Goal: Information Seeking & Learning: Learn about a topic

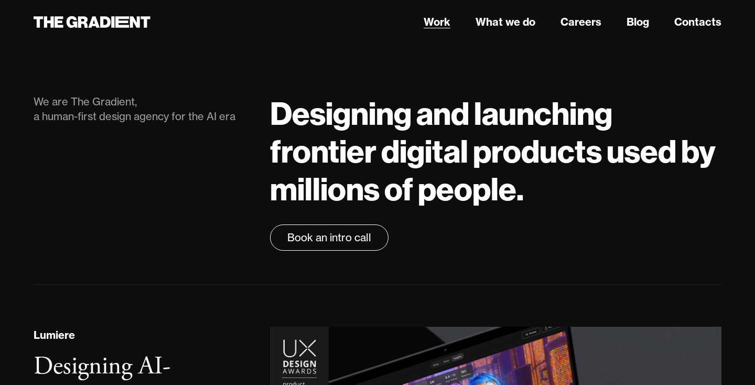
click at [436, 20] on link "Work" at bounding box center [437, 22] width 27 height 16
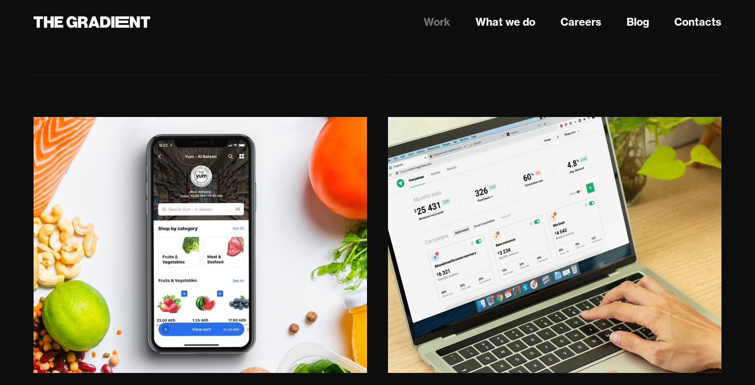
scroll to position [1532, 0]
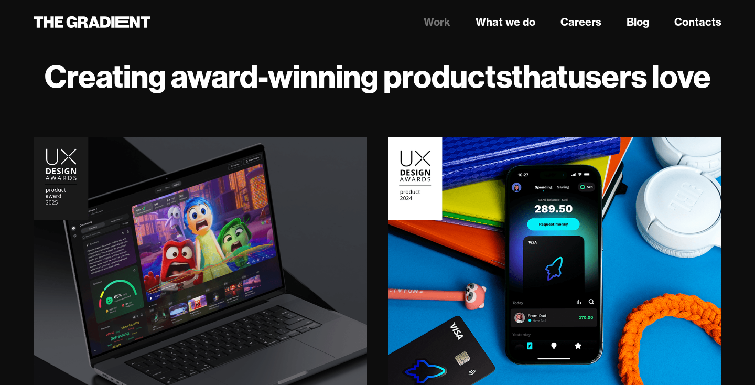
scroll to position [47, 0]
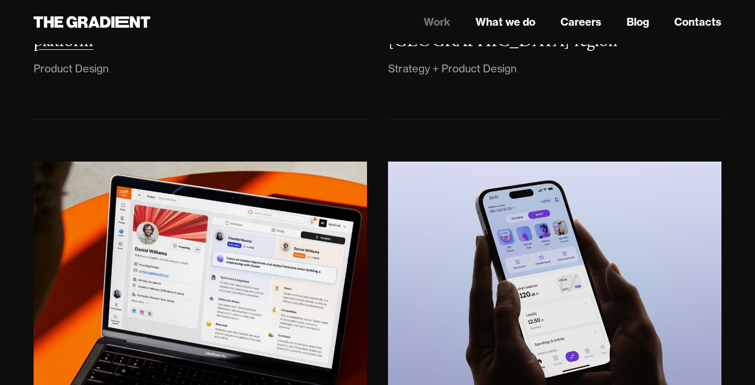
scroll to position [553, 0]
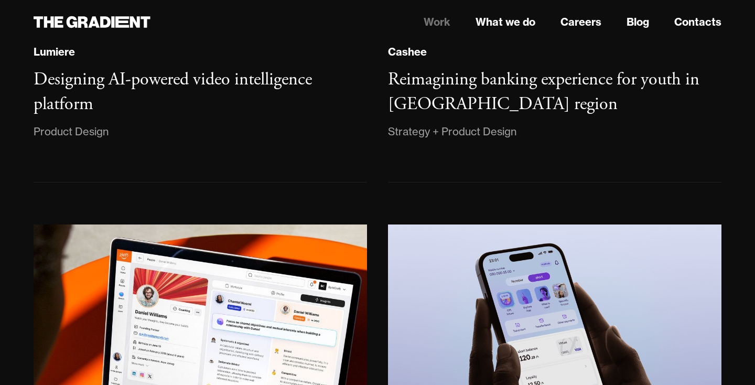
scroll to position [396, 0]
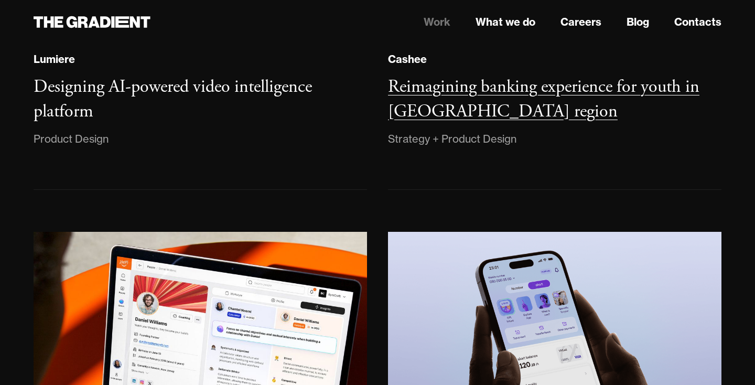
click at [420, 119] on h3 "Reimagining banking experience for youth in [GEOGRAPHIC_DATA] region" at bounding box center [543, 100] width 311 height 48
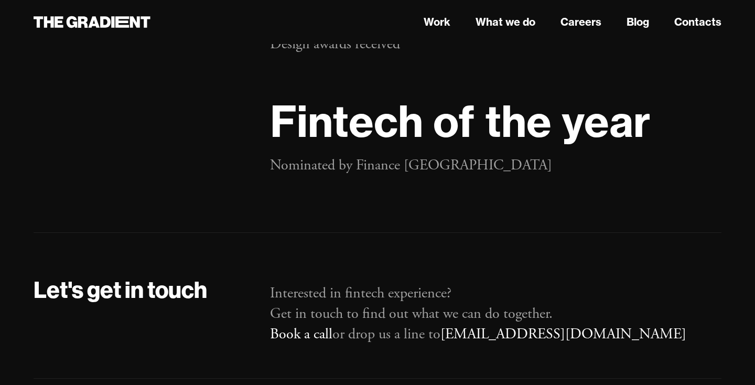
scroll to position [19449, 0]
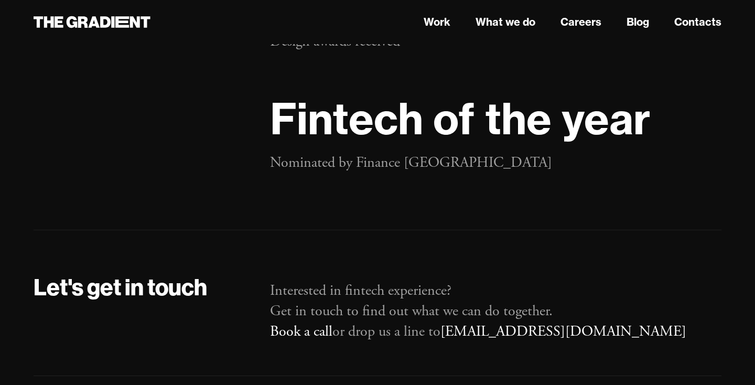
click at [376, 281] on p "Interested in fintech experience? Get in touch to find out what we can do toget…" at bounding box center [495, 312] width 451 height 62
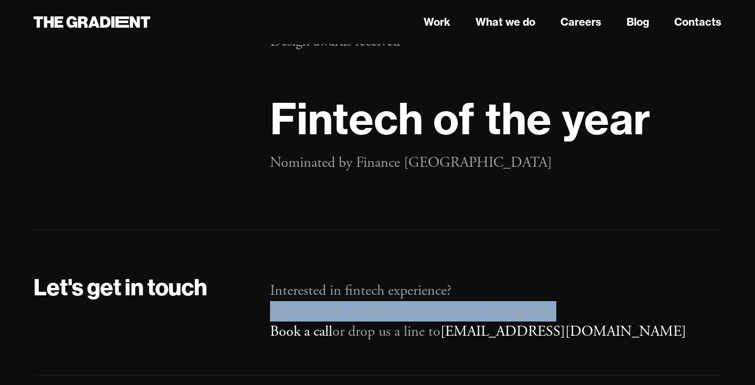
click at [376, 281] on p "Interested in fintech experience? Get in touch to find out what we can do toget…" at bounding box center [495, 312] width 451 height 62
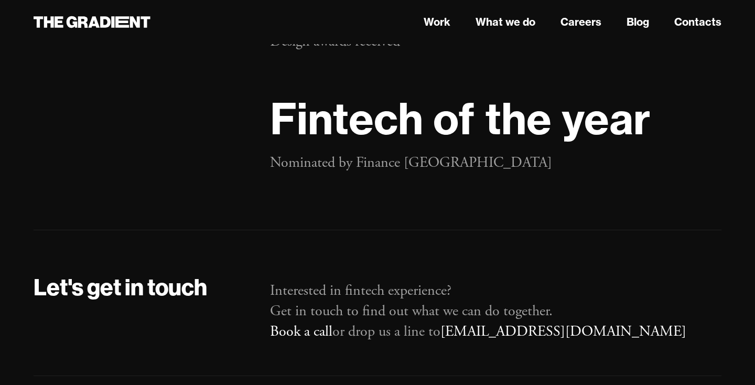
click at [378, 286] on p "Interested in fintech experience? Get in touch to find out what we can do toget…" at bounding box center [495, 312] width 451 height 62
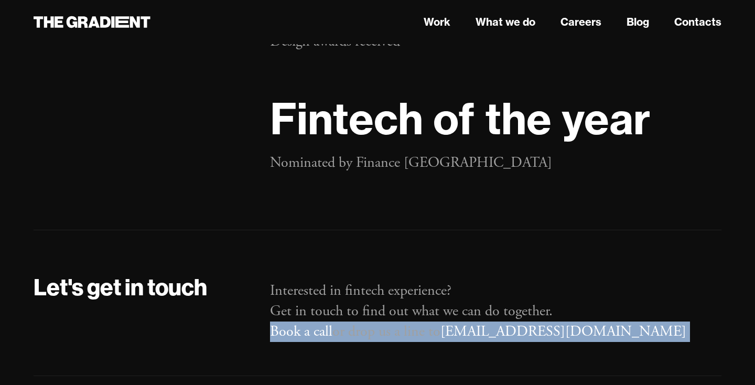
click at [378, 286] on p "Interested in fintech experience? Get in touch to find out what we can do toget…" at bounding box center [495, 312] width 451 height 62
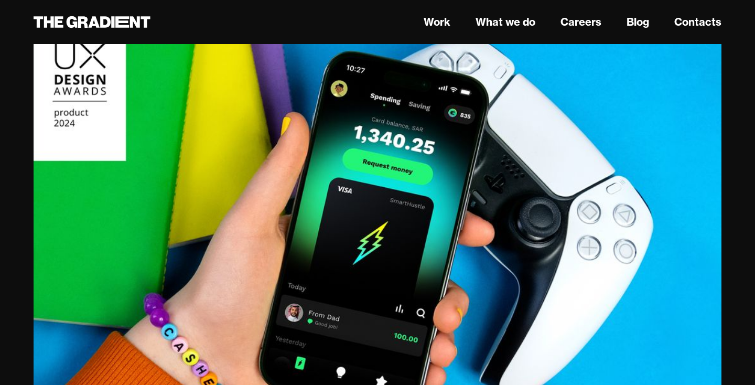
scroll to position [0, 0]
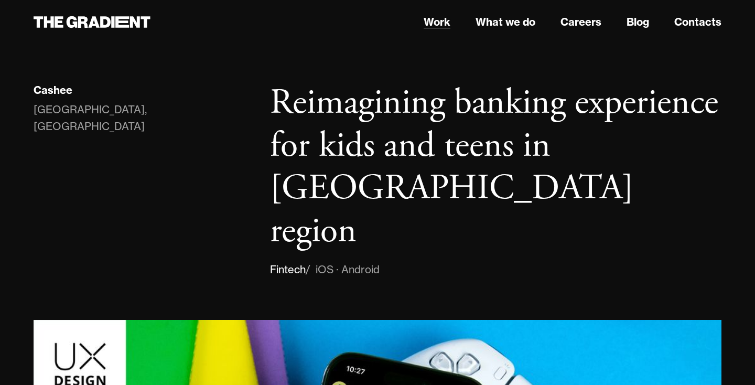
click at [445, 23] on link "Work" at bounding box center [437, 22] width 27 height 16
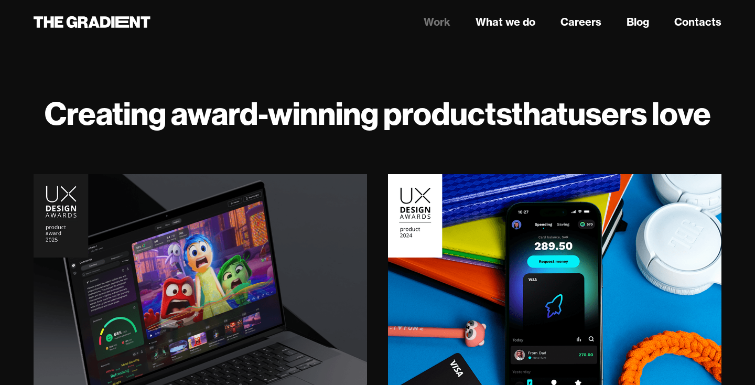
click at [383, 124] on h1 "Creating award-winning products that users love" at bounding box center [378, 113] width 688 height 38
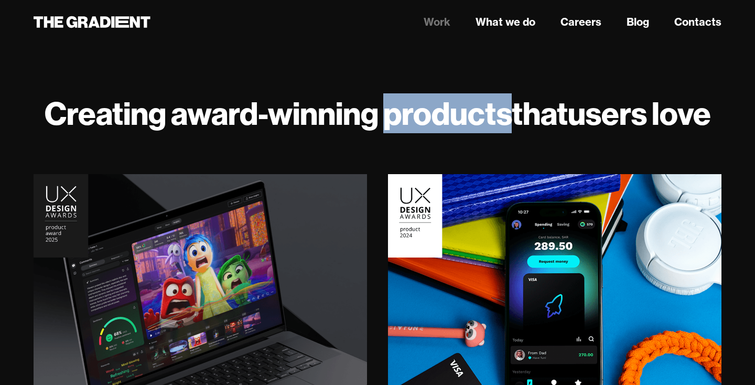
click at [383, 124] on h1 "Creating award-winning products that users love" at bounding box center [378, 113] width 688 height 38
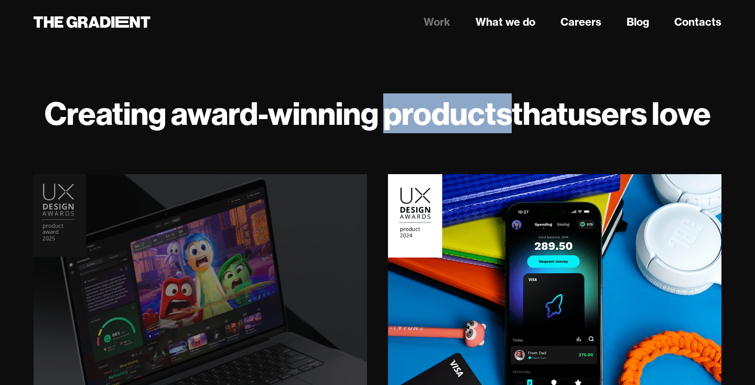
click at [334, 195] on img at bounding box center [200, 301] width 340 height 261
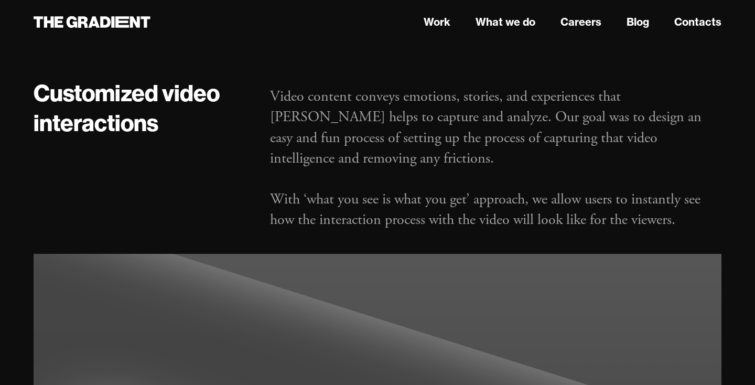
scroll to position [1331, 0]
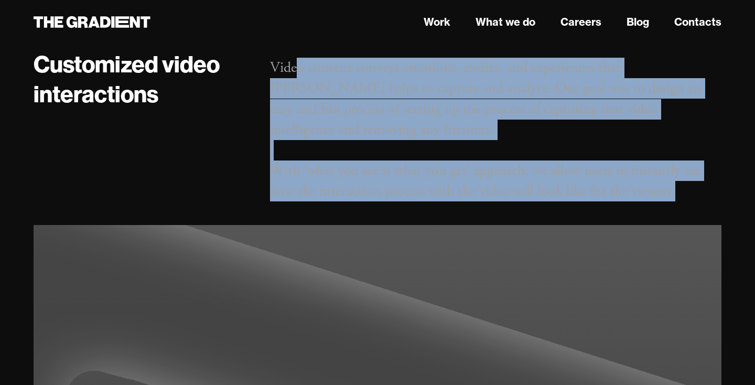
drag, startPoint x: 300, startPoint y: 69, endPoint x: 529, endPoint y: 181, distance: 254.7
click at [529, 181] on div "Video content conveys emotions, stories, and experiences that [PERSON_NAME] hel…" at bounding box center [496, 136] width 472 height 175
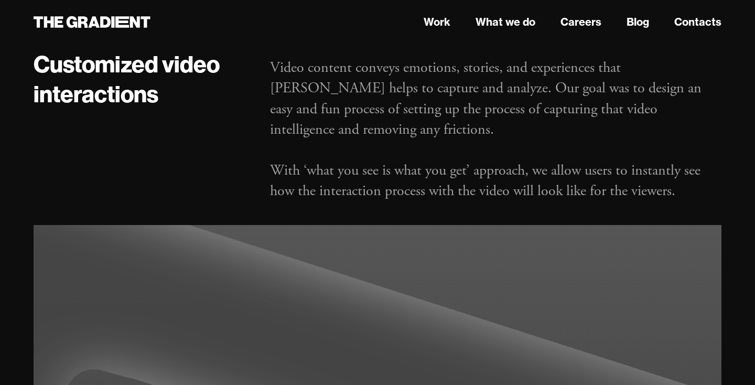
click at [521, 168] on p "Video content conveys emotions, stories, and experiences that [PERSON_NAME] hel…" at bounding box center [495, 130] width 451 height 144
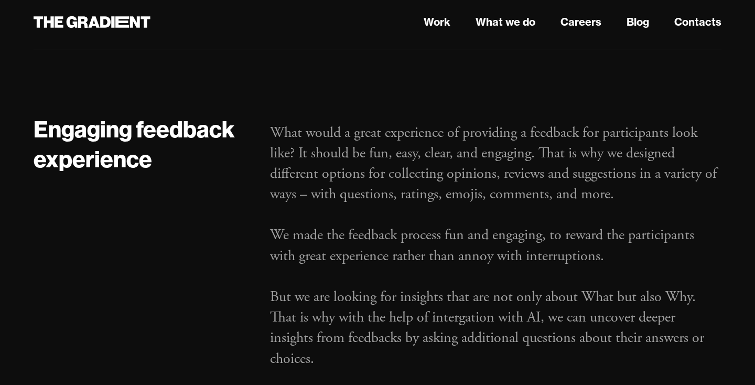
scroll to position [2939, 0]
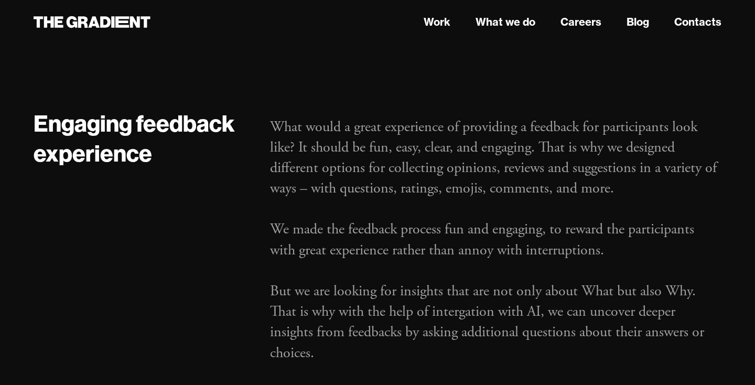
click at [383, 267] on p "What would a great experience of providing a feedback for participants look lik…" at bounding box center [495, 240] width 451 height 246
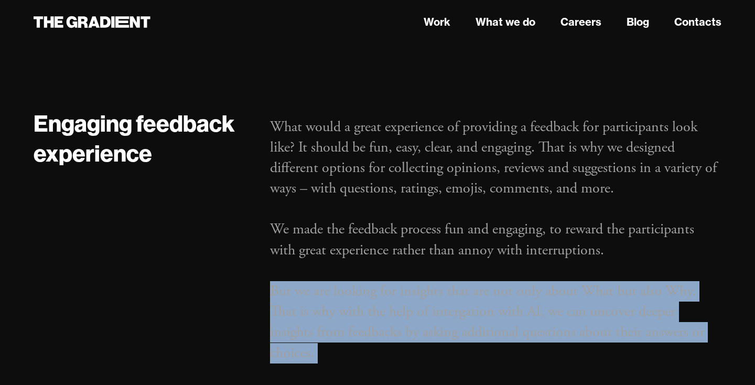
click at [383, 267] on p "What would a great experience of providing a feedback for participants look lik…" at bounding box center [495, 240] width 451 height 246
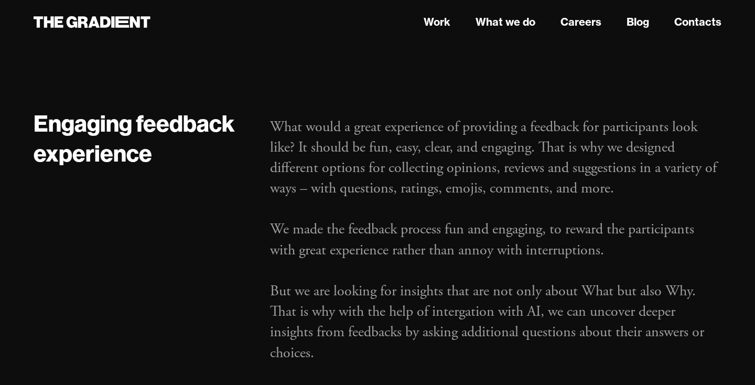
click at [392, 206] on p "What would a great experience of providing a feedback for participants look lik…" at bounding box center [495, 240] width 451 height 246
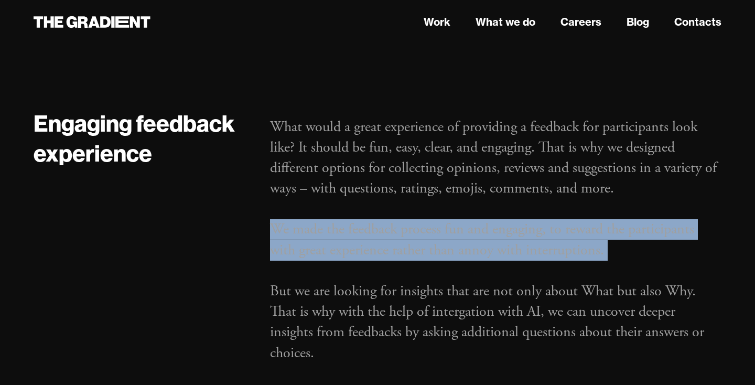
click at [392, 206] on p "What would a great experience of providing a feedback for participants look lik…" at bounding box center [495, 240] width 451 height 246
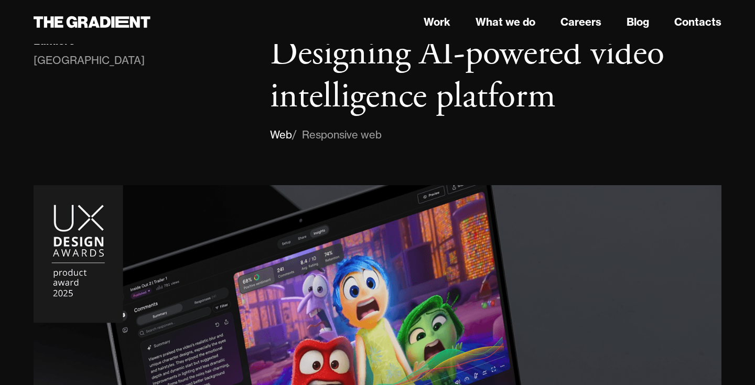
scroll to position [0, 0]
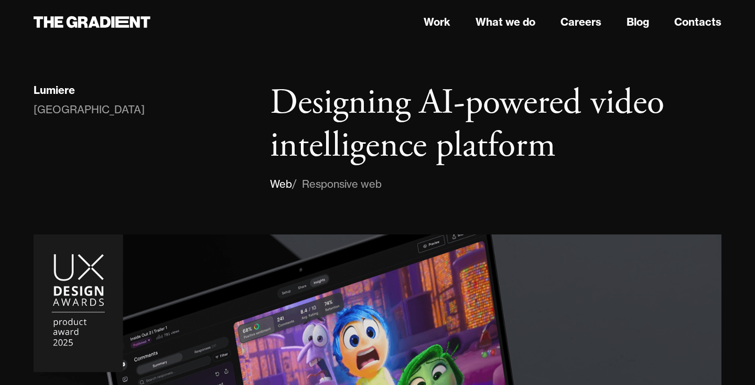
click at [383, 108] on h1 "Designing AI-powered video intelligence platform" at bounding box center [495, 124] width 451 height 85
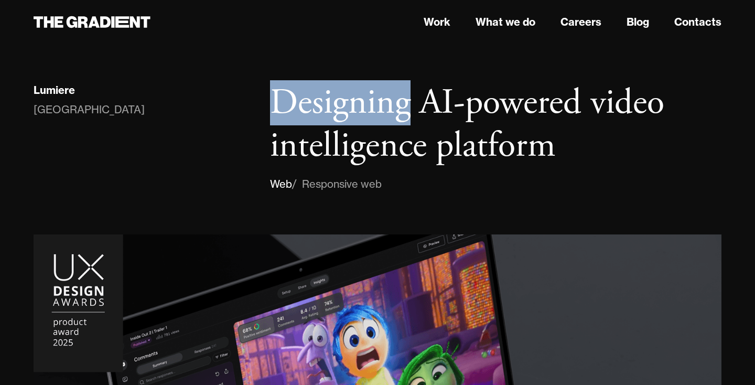
click at [383, 108] on h1 "Designing AI-powered video intelligence platform" at bounding box center [495, 124] width 451 height 85
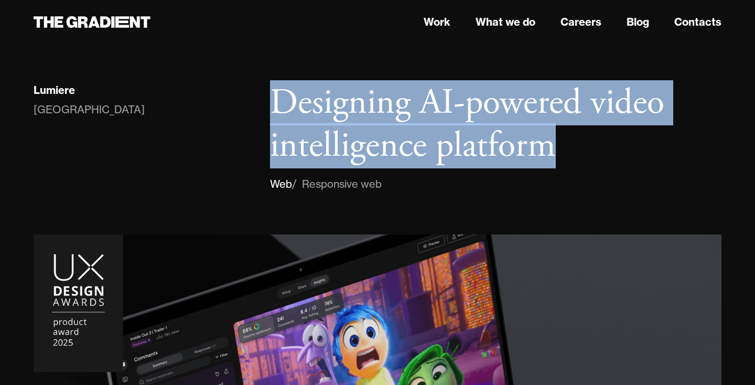
click at [383, 108] on h1 "Designing AI-powered video intelligence platform" at bounding box center [495, 124] width 451 height 85
click at [399, 132] on h1 "Designing AI-powered video intelligence platform" at bounding box center [495, 124] width 451 height 85
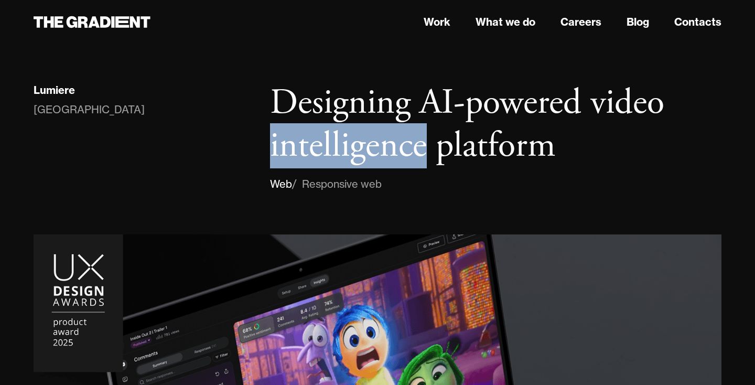
click at [399, 132] on h1 "Designing AI-powered video intelligence platform" at bounding box center [495, 124] width 451 height 85
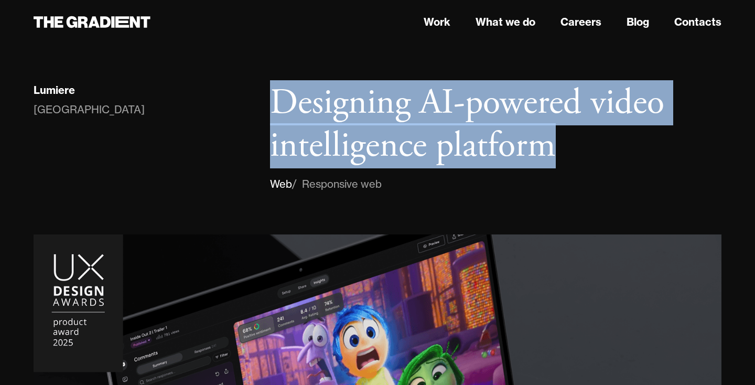
click at [399, 132] on h1 "Designing AI-powered video intelligence platform" at bounding box center [495, 124] width 451 height 85
click at [402, 152] on h1 "Designing AI-powered video intelligence platform" at bounding box center [495, 124] width 451 height 85
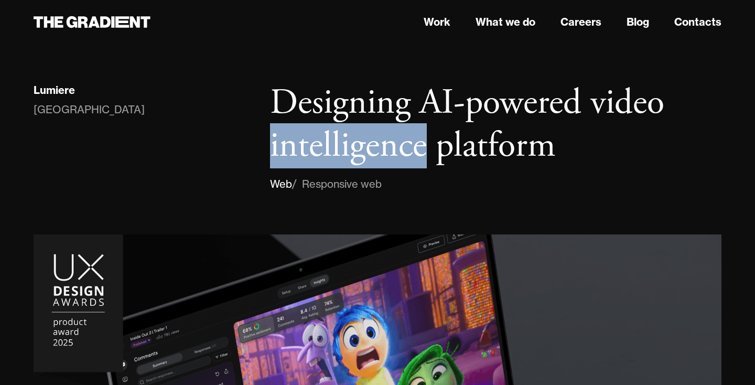
click at [402, 152] on h1 "Designing AI-powered video intelligence platform" at bounding box center [495, 124] width 451 height 85
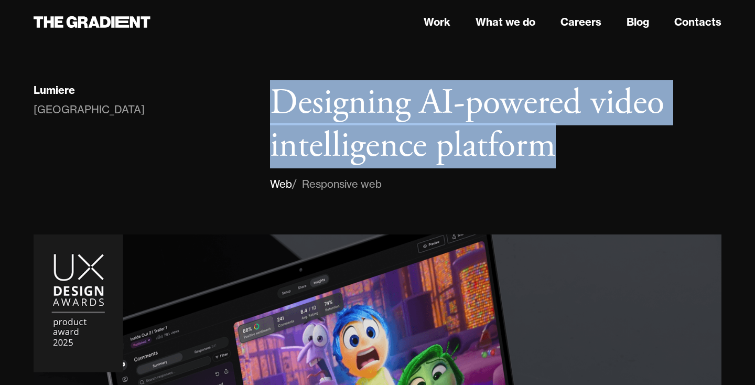
click at [402, 152] on h1 "Designing AI-powered video intelligence platform" at bounding box center [495, 124] width 451 height 85
click at [406, 153] on h1 "Designing AI-powered video intelligence platform" at bounding box center [495, 124] width 451 height 85
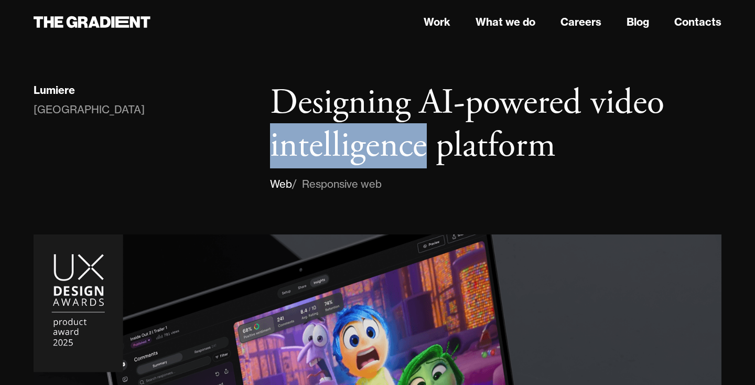
click at [406, 153] on h1 "Designing AI-powered video intelligence platform" at bounding box center [495, 124] width 451 height 85
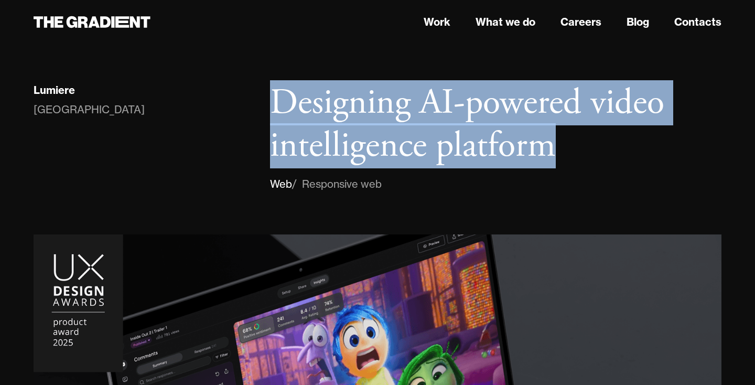
click at [406, 153] on h1 "Designing AI-powered video intelligence platform" at bounding box center [495, 124] width 451 height 85
click at [395, 159] on h1 "Designing AI-powered video intelligence platform" at bounding box center [495, 124] width 451 height 85
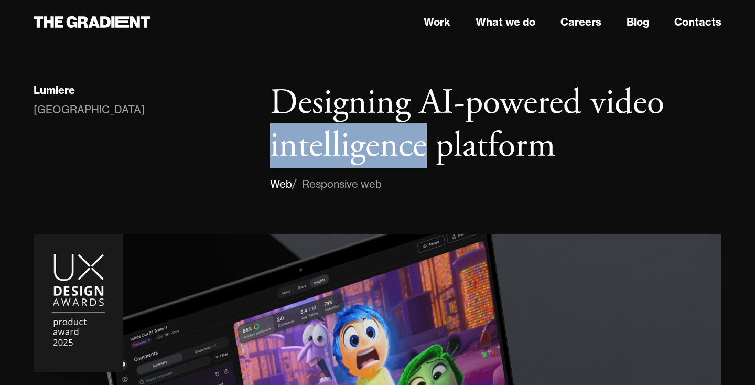
click at [395, 159] on h1 "Designing AI-powered video intelligence platform" at bounding box center [495, 124] width 451 height 85
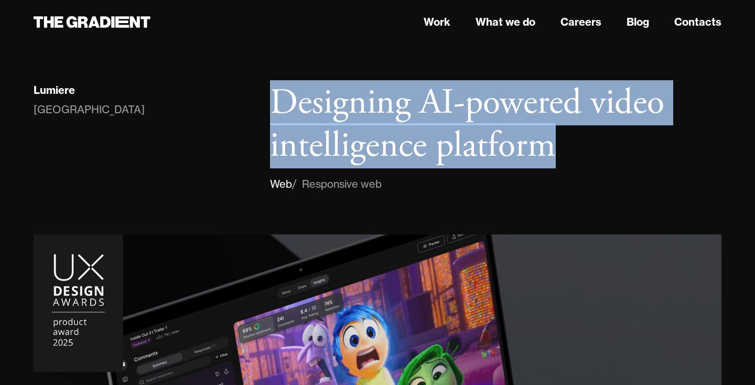
click at [395, 159] on h1 "Designing AI-powered video intelligence platform" at bounding box center [495, 124] width 451 height 85
click at [436, 146] on h1 "Designing AI-powered video intelligence platform" at bounding box center [495, 124] width 451 height 85
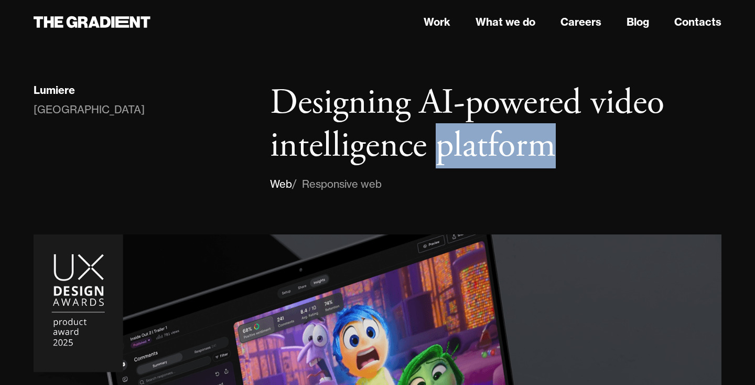
click at [436, 146] on h1 "Designing AI-powered video intelligence platform" at bounding box center [495, 124] width 451 height 85
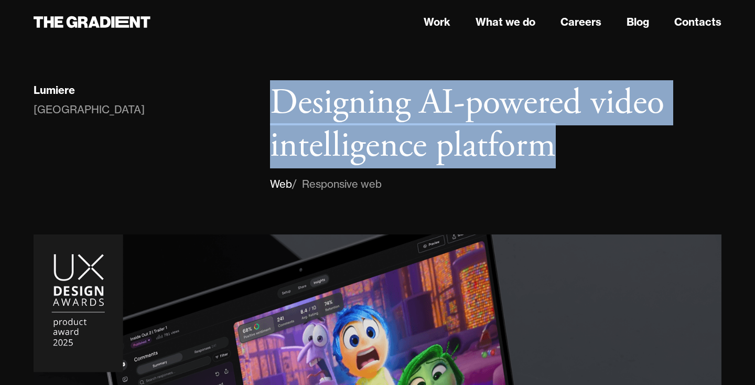
click at [436, 146] on h1 "Designing AI-powered video intelligence platform" at bounding box center [495, 124] width 451 height 85
click at [389, 132] on h1 "Designing AI-powered video intelligence platform" at bounding box center [495, 124] width 451 height 85
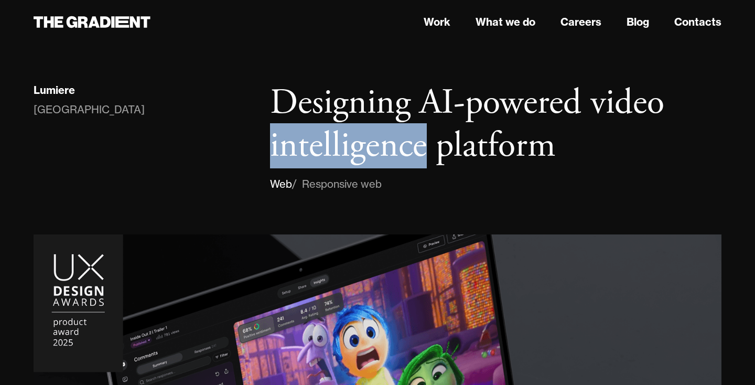
click at [389, 132] on h1 "Designing AI-powered video intelligence platform" at bounding box center [495, 124] width 451 height 85
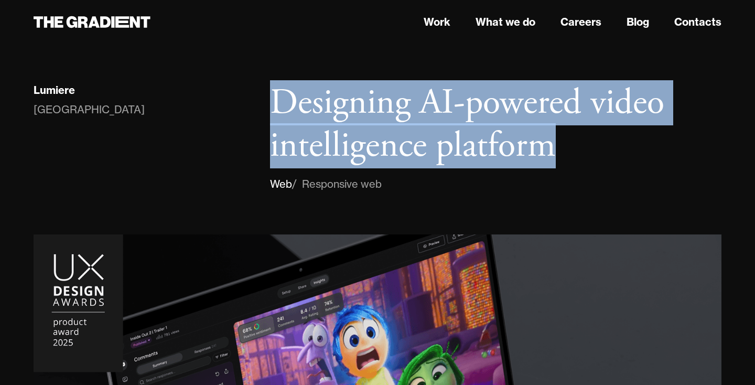
click at [389, 132] on h1 "Designing AI-powered video intelligence platform" at bounding box center [495, 124] width 451 height 85
click at [427, 154] on h1 "Designing AI-powered video intelligence platform" at bounding box center [495, 124] width 451 height 85
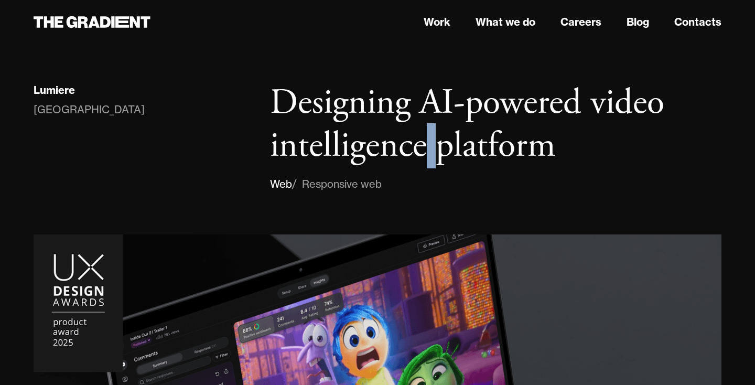
click at [427, 154] on h1 "Designing AI-powered video intelligence platform" at bounding box center [495, 124] width 451 height 85
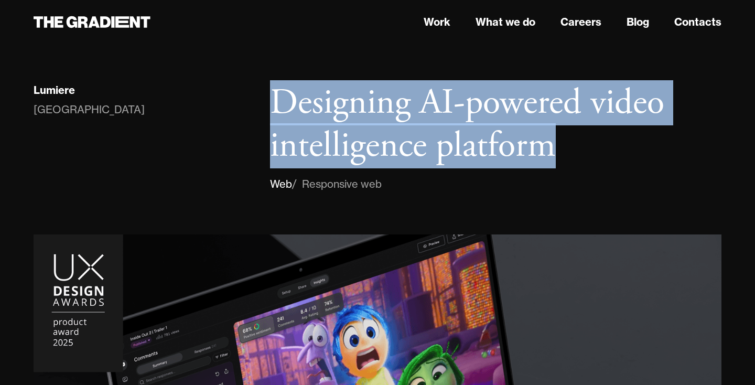
click at [427, 154] on h1 "Designing AI-powered video intelligence platform" at bounding box center [495, 124] width 451 height 85
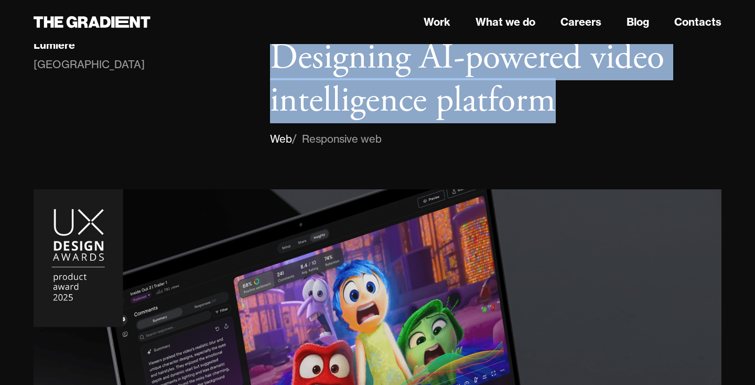
scroll to position [36, 0]
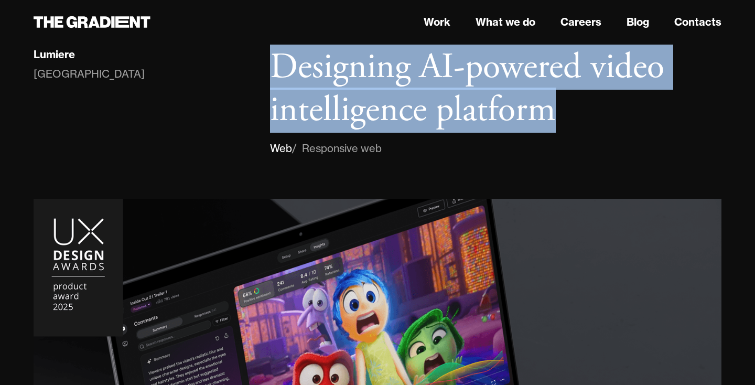
click at [438, 109] on h1 "Designing AI-powered video intelligence platform" at bounding box center [495, 88] width 451 height 85
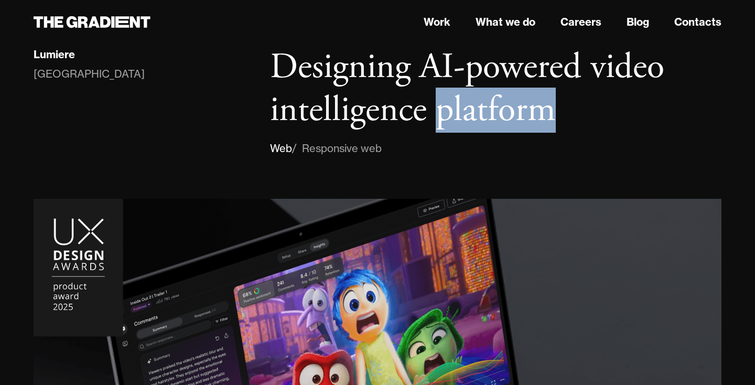
click at [438, 109] on h1 "Designing AI-powered video intelligence platform" at bounding box center [495, 88] width 451 height 85
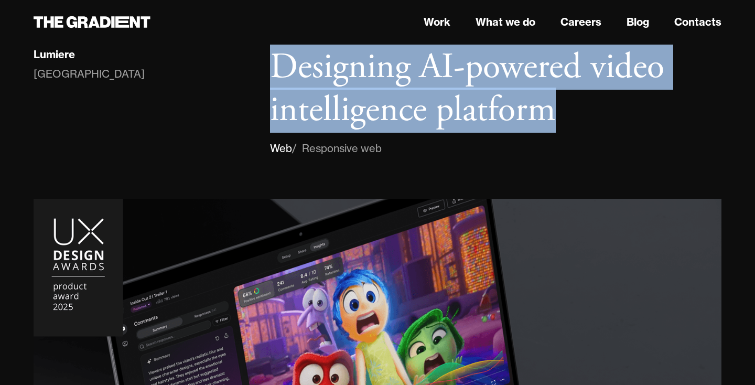
click at [438, 109] on h1 "Designing AI-powered video intelligence platform" at bounding box center [495, 88] width 451 height 85
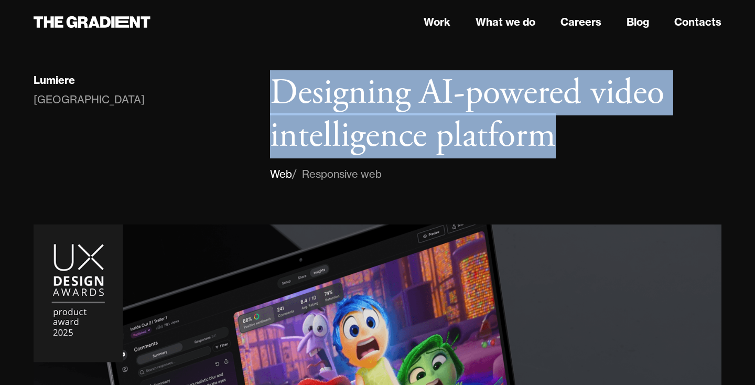
scroll to position [8, 0]
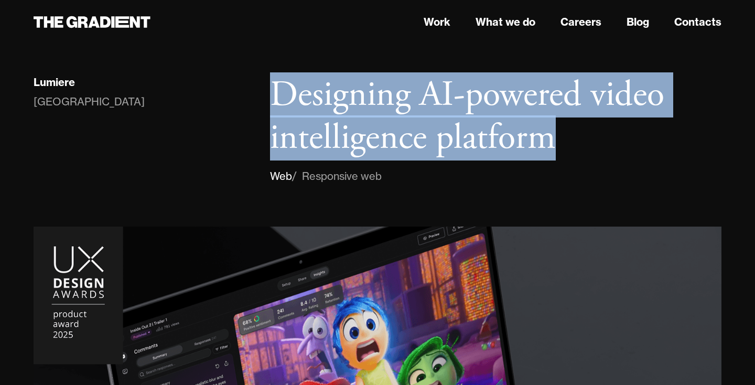
click at [452, 152] on h1 "Designing AI-powered video intelligence platform" at bounding box center [495, 116] width 451 height 85
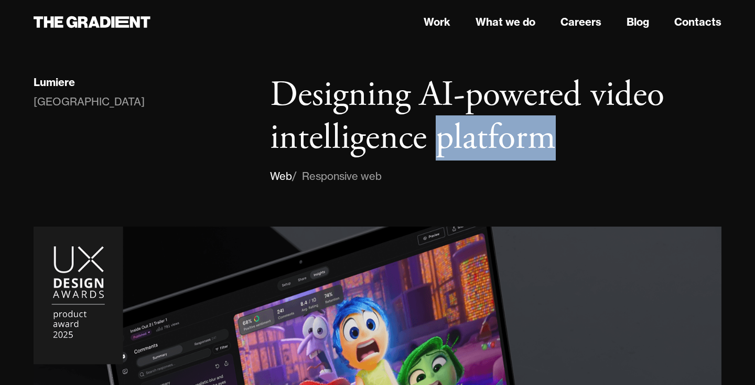
click at [452, 152] on h1 "Designing AI-powered video intelligence platform" at bounding box center [495, 116] width 451 height 85
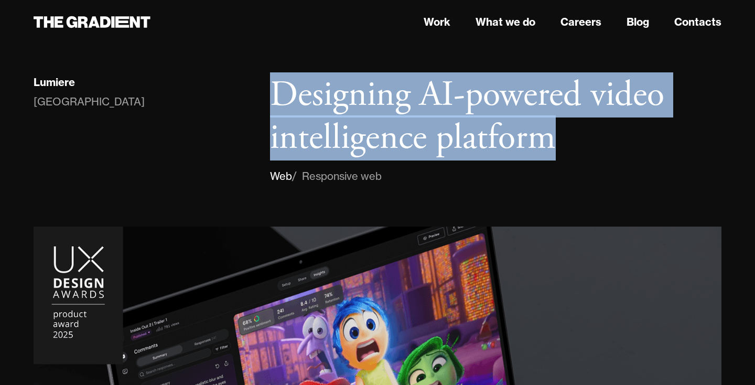
click at [452, 152] on h1 "Designing AI-powered video intelligence platform" at bounding box center [495, 116] width 451 height 85
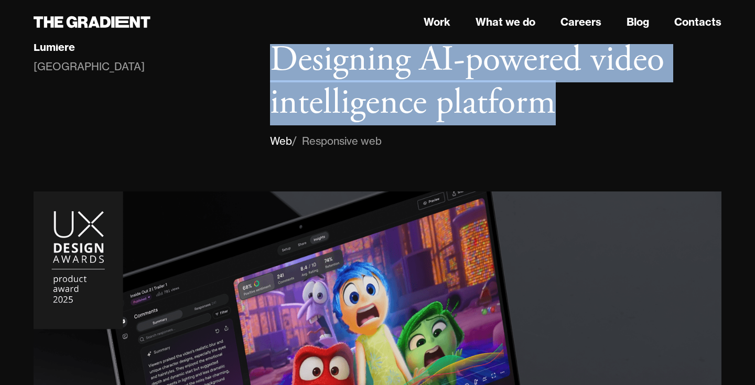
scroll to position [48, 0]
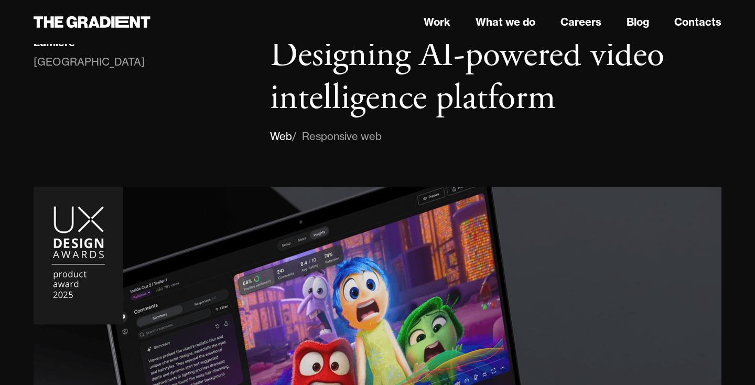
click at [448, 111] on h1 "Designing AI-powered video intelligence platform" at bounding box center [495, 76] width 451 height 85
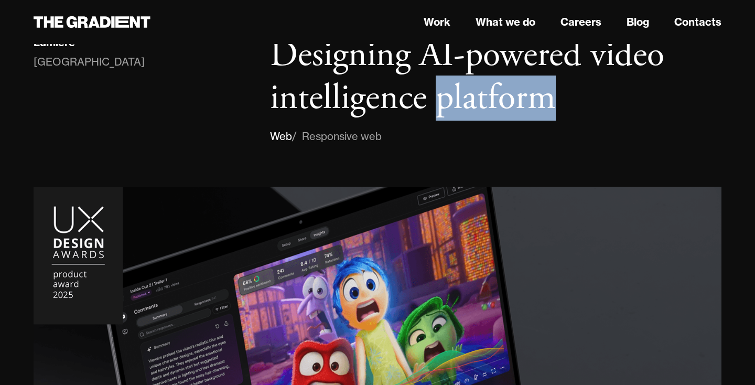
click at [448, 111] on h1 "Designing AI-powered video intelligence platform" at bounding box center [495, 76] width 451 height 85
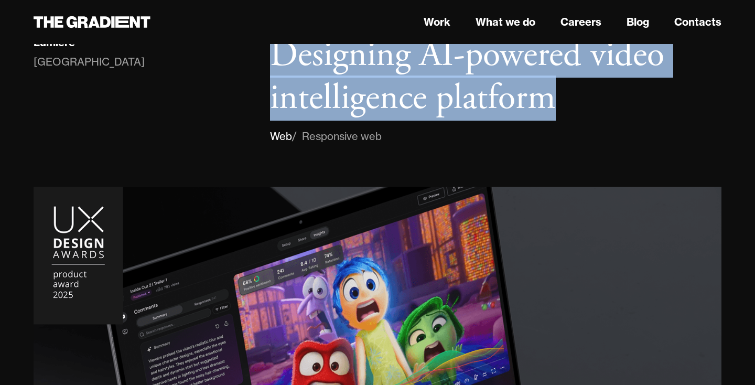
click at [448, 111] on h1 "Designing AI-powered video intelligence platform" at bounding box center [495, 76] width 451 height 85
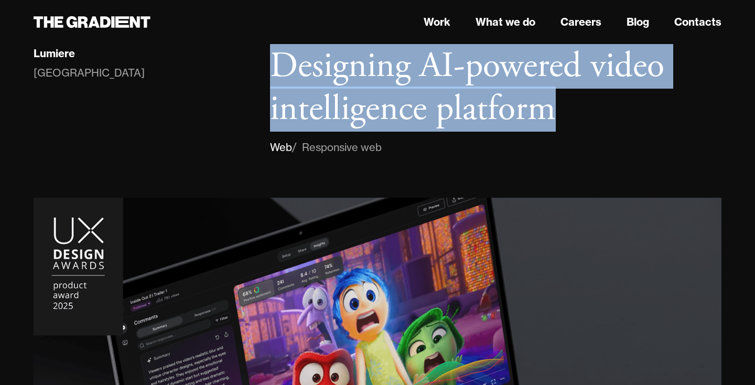
scroll to position [34, 0]
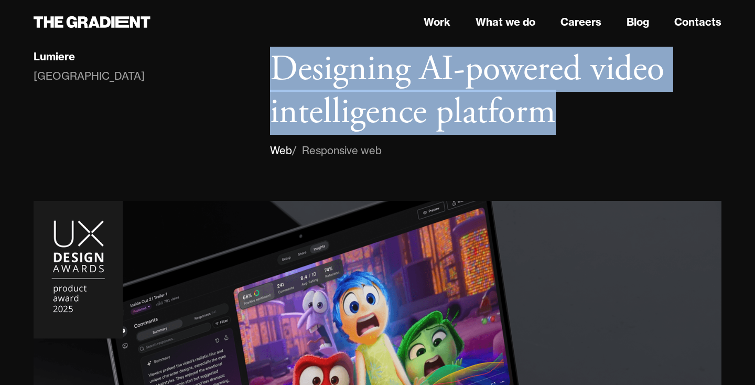
click at [469, 102] on h1 "Designing AI-powered video intelligence platform" at bounding box center [495, 90] width 451 height 85
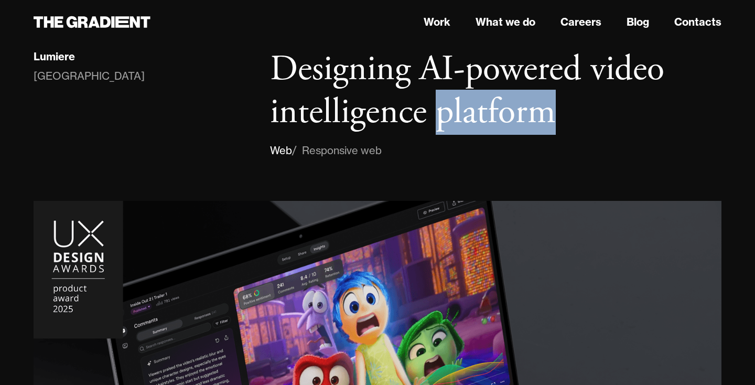
click at [469, 102] on h1 "Designing AI-powered video intelligence platform" at bounding box center [495, 90] width 451 height 85
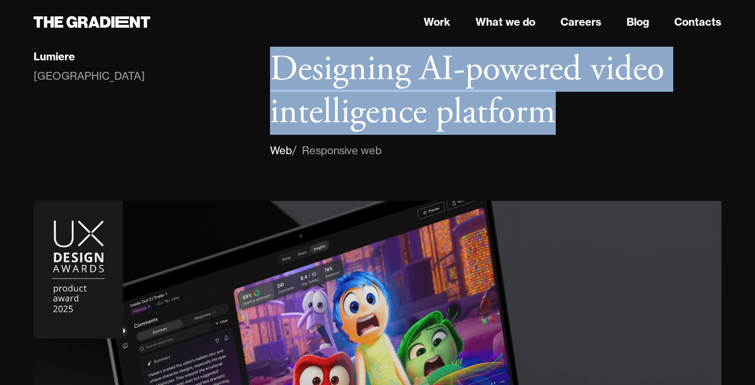
click at [469, 102] on h1 "Designing AI-powered video intelligence platform" at bounding box center [495, 90] width 451 height 85
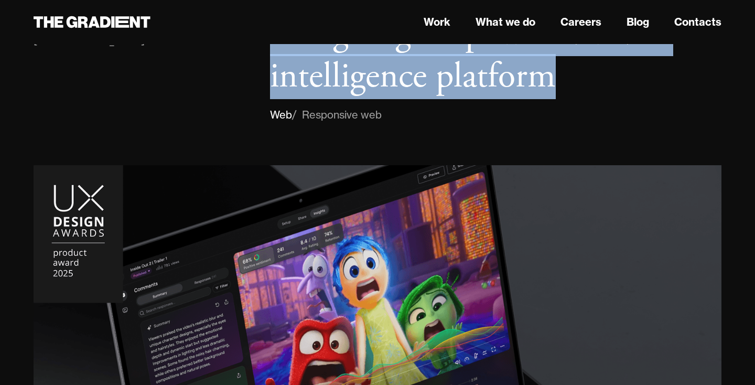
scroll to position [70, 0]
click at [456, 72] on h1 "Designing AI-powered video intelligence platform" at bounding box center [495, 54] width 451 height 85
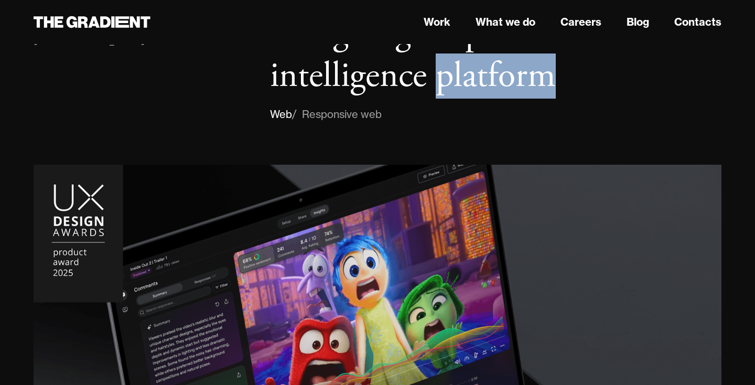
click at [456, 72] on h1 "Designing AI-powered video intelligence platform" at bounding box center [495, 54] width 451 height 85
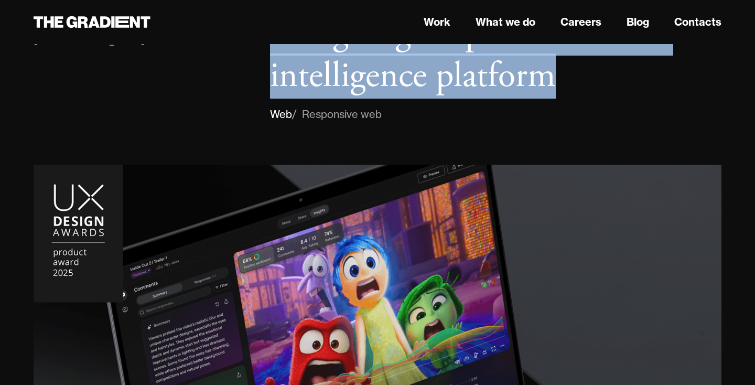
click at [456, 72] on h1 "Designing AI-powered video intelligence platform" at bounding box center [495, 54] width 451 height 85
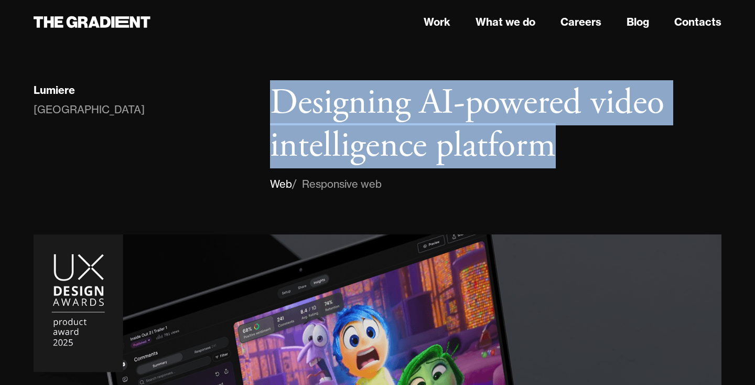
click at [442, 144] on h1 "Designing AI-powered video intelligence platform" at bounding box center [495, 124] width 451 height 85
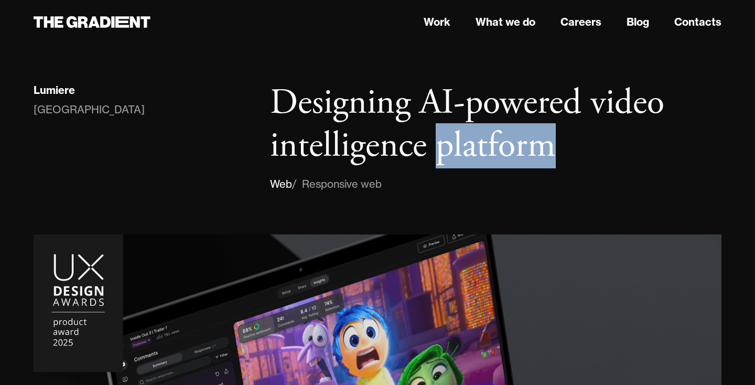
click at [442, 144] on h1 "Designing AI-powered video intelligence platform" at bounding box center [495, 124] width 451 height 85
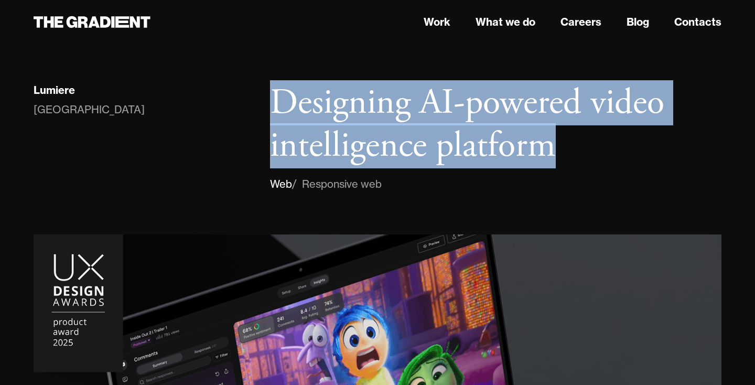
click at [442, 144] on h1 "Designing AI-powered video intelligence platform" at bounding box center [495, 124] width 451 height 85
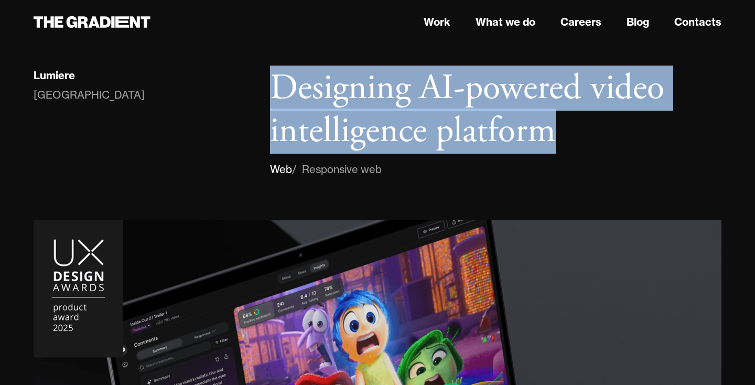
scroll to position [20, 0]
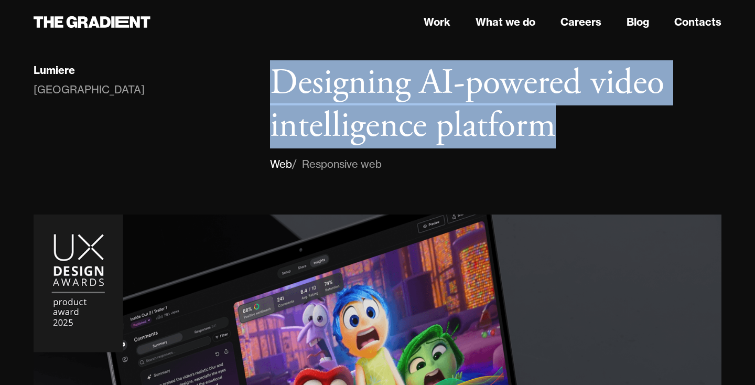
click at [440, 120] on h1 "Designing AI-powered video intelligence platform" at bounding box center [495, 104] width 451 height 85
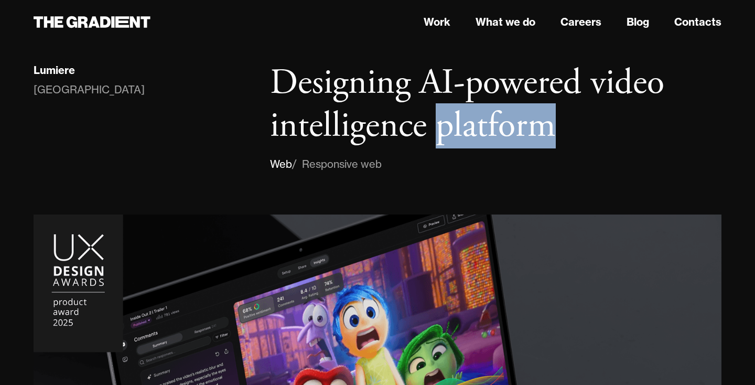
click at [440, 120] on h1 "Designing AI-powered video intelligence platform" at bounding box center [495, 104] width 451 height 85
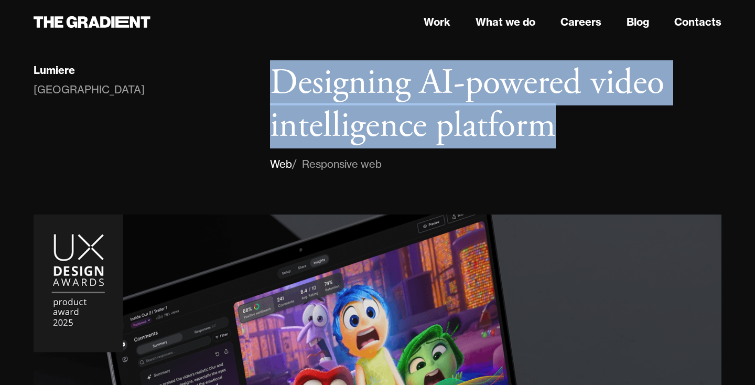
click at [440, 120] on h1 "Designing AI-powered video intelligence platform" at bounding box center [495, 104] width 451 height 85
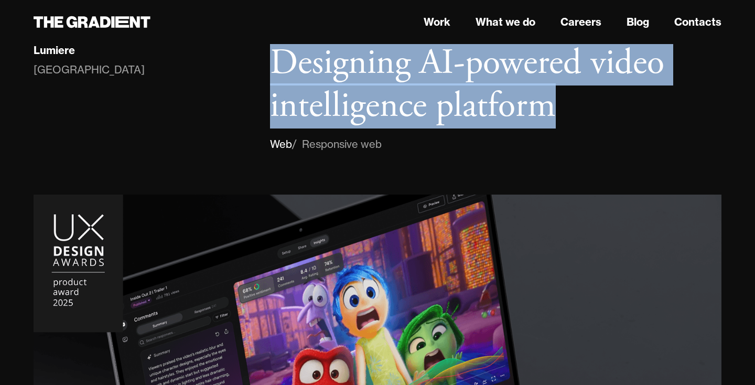
scroll to position [41, 0]
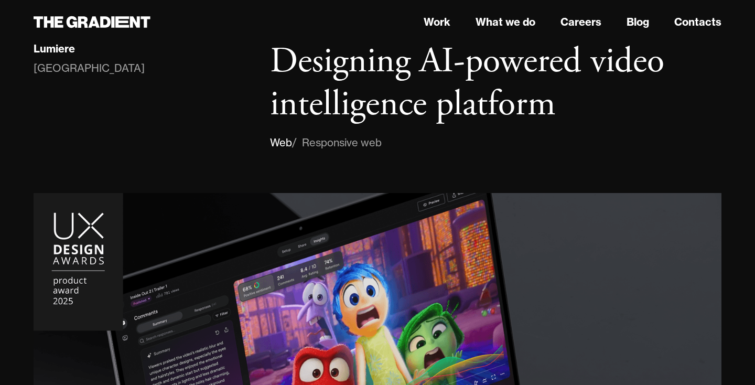
click at [418, 107] on h1 "Designing AI-powered video intelligence platform" at bounding box center [495, 82] width 451 height 85
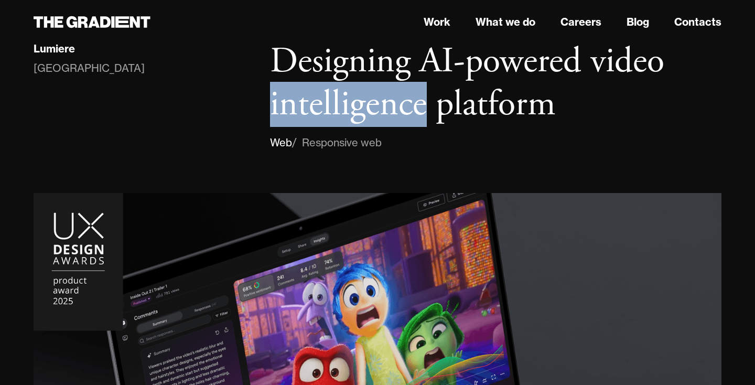
click at [418, 107] on h1 "Designing AI-powered video intelligence platform" at bounding box center [495, 82] width 451 height 85
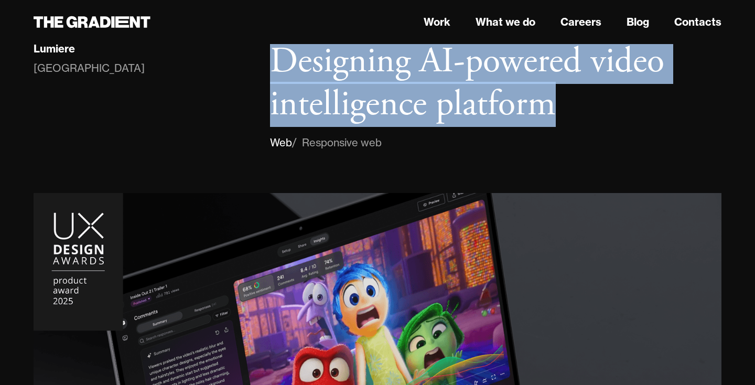
click at [418, 107] on h1 "Designing AI-powered video intelligence platform" at bounding box center [495, 82] width 451 height 85
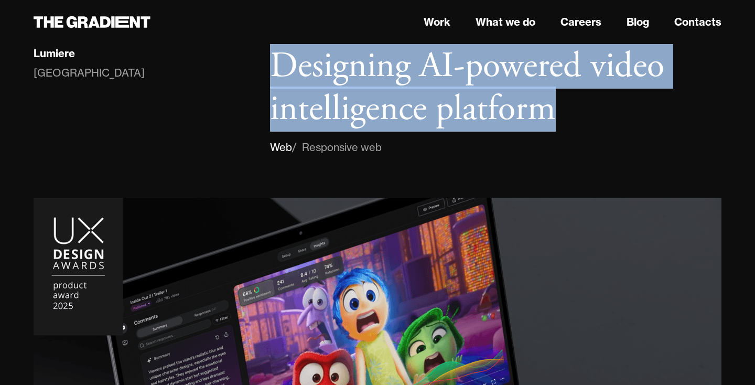
scroll to position [42, 0]
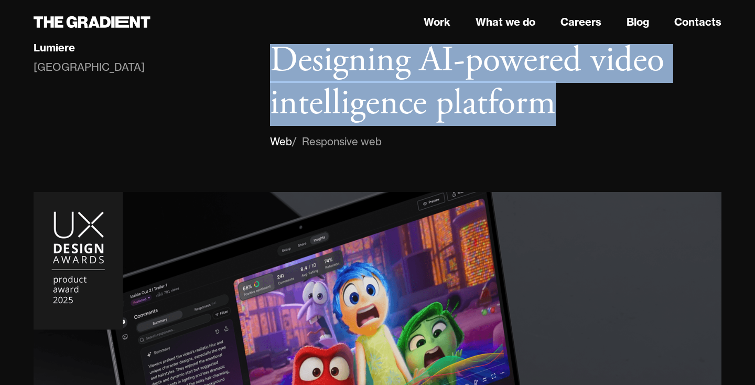
click at [418, 107] on h1 "Designing AI-powered video intelligence platform" at bounding box center [495, 81] width 451 height 85
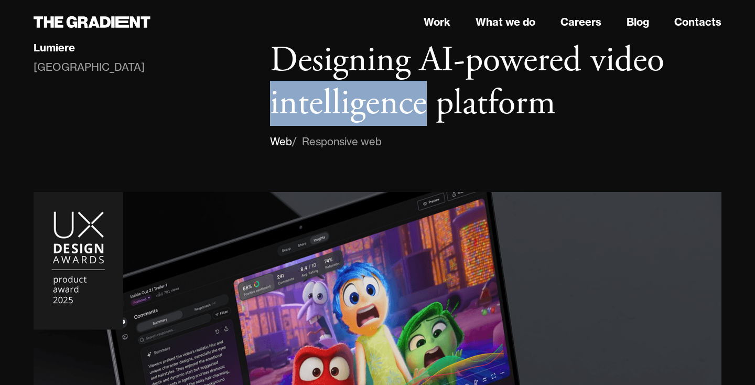
click at [418, 107] on h1 "Designing AI-powered video intelligence platform" at bounding box center [495, 81] width 451 height 85
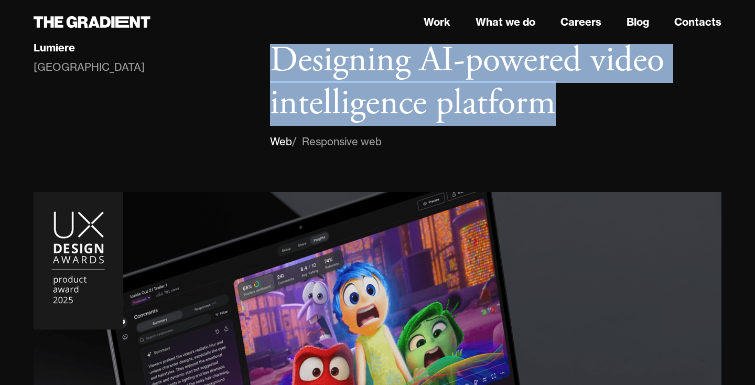
click at [418, 107] on h1 "Designing AI-powered video intelligence platform" at bounding box center [495, 81] width 451 height 85
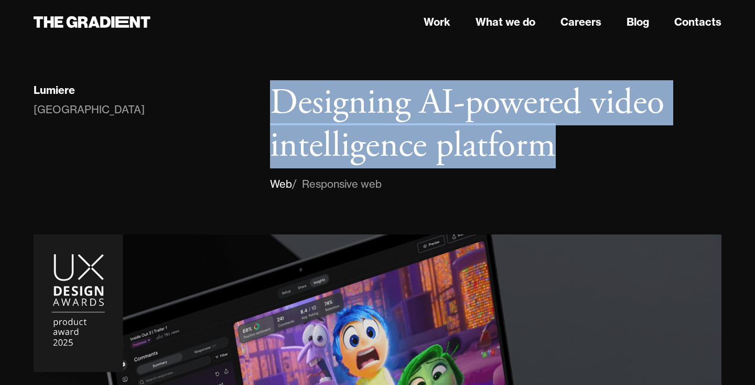
click at [419, 125] on h1 "Designing AI-powered video intelligence platform" at bounding box center [495, 124] width 451 height 85
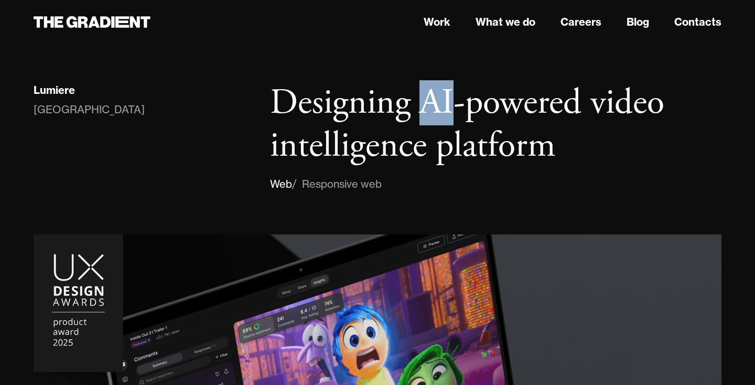
click at [419, 125] on h1 "Designing AI-powered video intelligence platform" at bounding box center [495, 124] width 451 height 85
click at [417, 155] on h1 "Designing AI-powered video intelligence platform" at bounding box center [495, 124] width 451 height 85
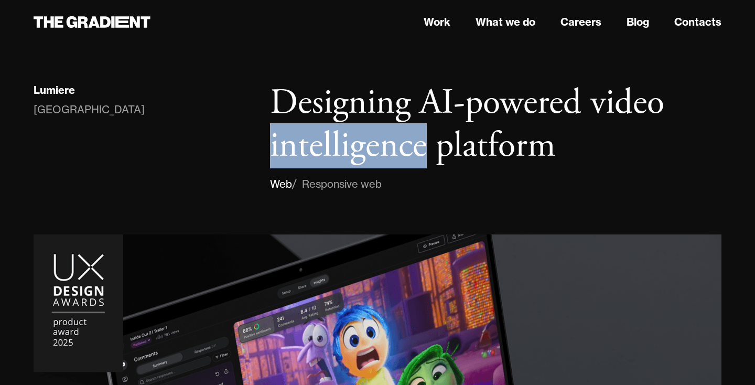
click at [417, 155] on h1 "Designing AI-powered video intelligence platform" at bounding box center [495, 124] width 451 height 85
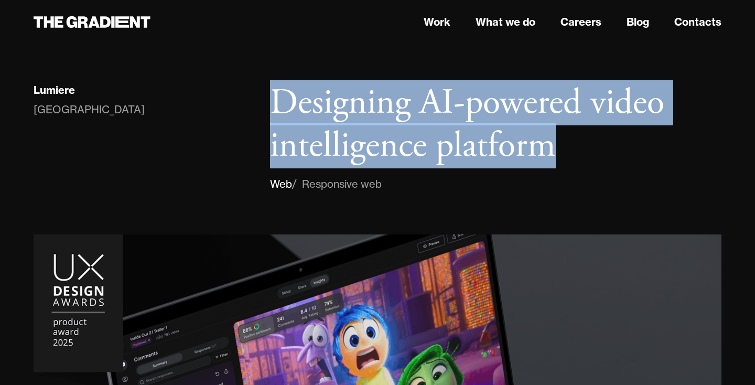
click at [417, 155] on h1 "Designing AI-powered video intelligence platform" at bounding box center [495, 124] width 451 height 85
click at [468, 153] on h1 "Designing AI-powered video intelligence platform" at bounding box center [495, 124] width 451 height 85
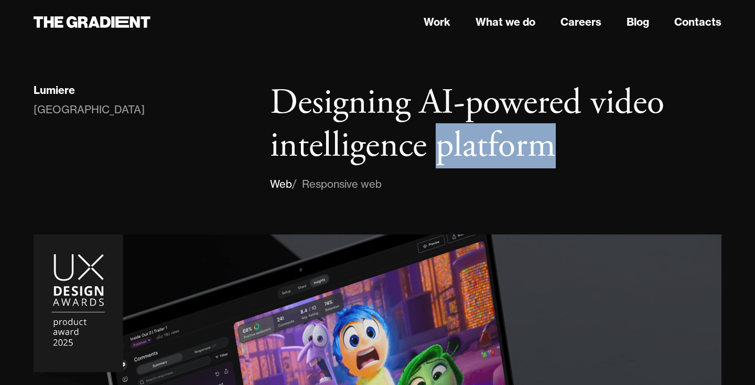
click at [468, 153] on h1 "Designing AI-powered video intelligence platform" at bounding box center [495, 124] width 451 height 85
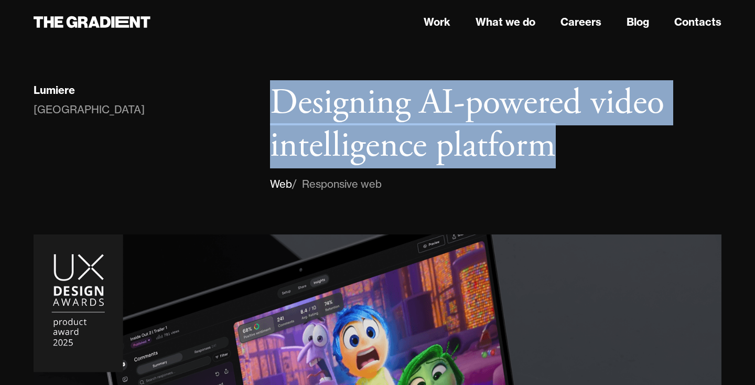
click at [468, 153] on h1 "Designing AI-powered video intelligence platform" at bounding box center [495, 124] width 451 height 85
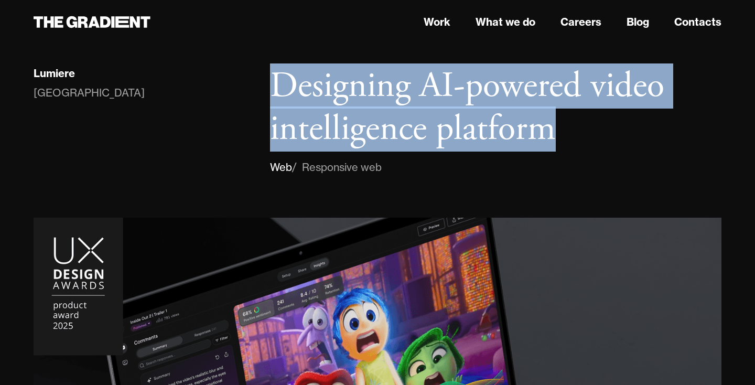
scroll to position [22, 0]
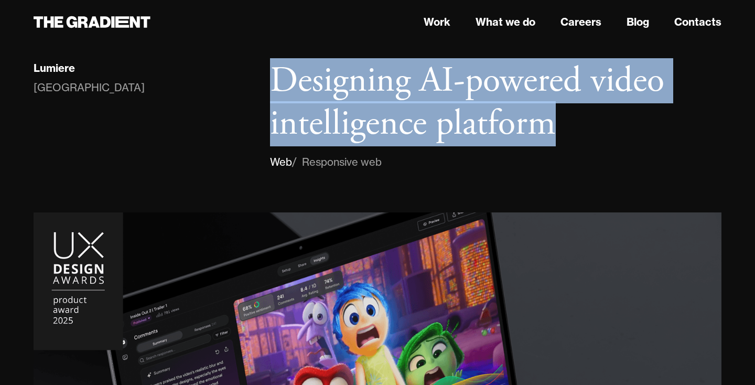
click at [457, 114] on h1 "Designing AI-powered video intelligence platform" at bounding box center [495, 102] width 451 height 85
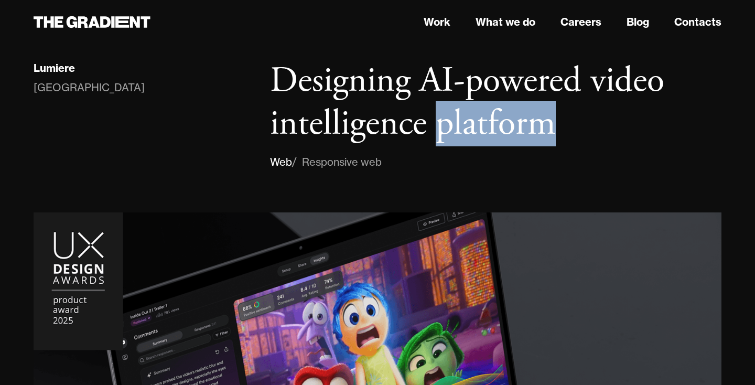
click at [457, 114] on h1 "Designing AI-powered video intelligence platform" at bounding box center [495, 102] width 451 height 85
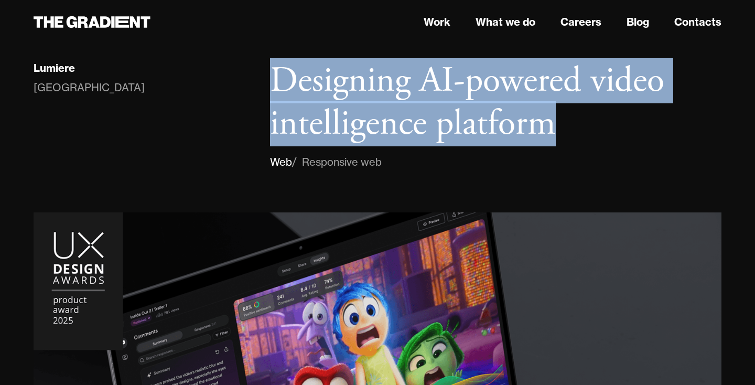
click at [457, 114] on h1 "Designing AI-powered video intelligence platform" at bounding box center [495, 102] width 451 height 85
click at [439, 110] on h1 "Designing AI-powered video intelligence platform" at bounding box center [495, 102] width 451 height 85
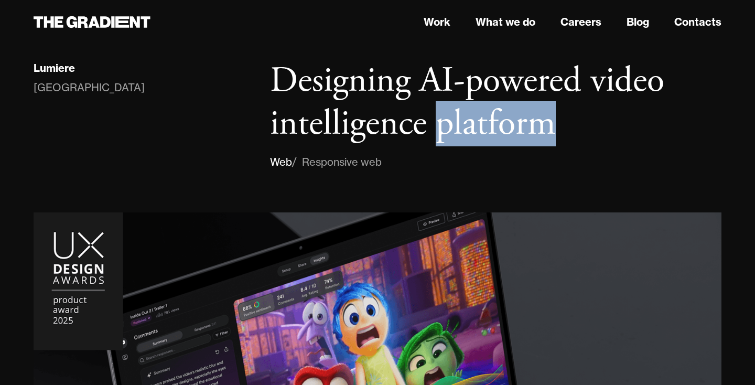
click at [439, 110] on h1 "Designing AI-powered video intelligence platform" at bounding box center [495, 102] width 451 height 85
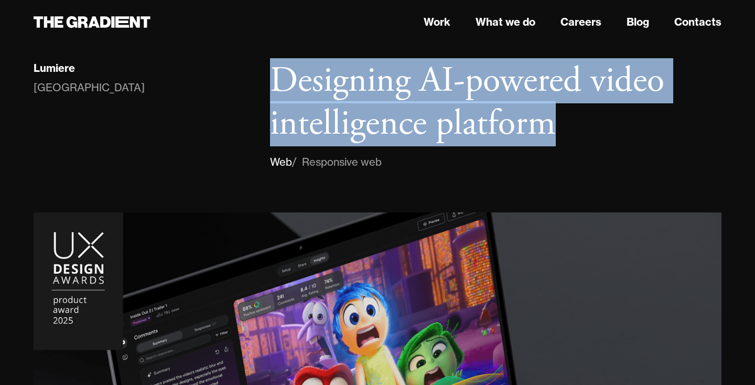
click at [439, 110] on h1 "Designing AI-powered video intelligence platform" at bounding box center [495, 102] width 451 height 85
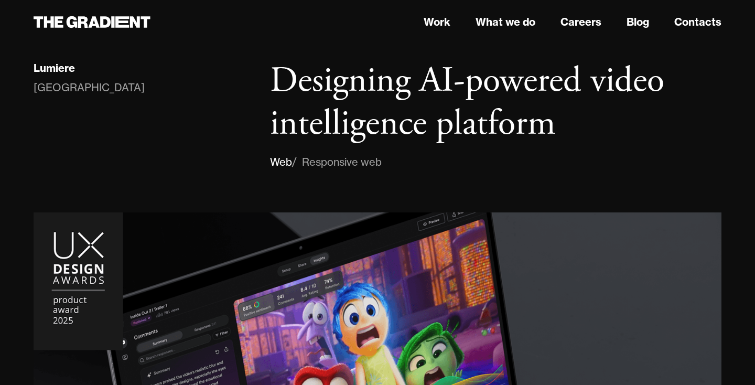
click at [413, 109] on h1 "Designing AI-powered video intelligence platform" at bounding box center [495, 102] width 451 height 85
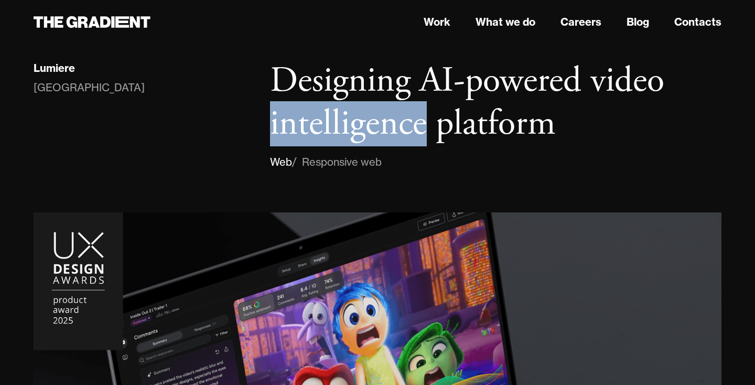
click at [413, 109] on h1 "Designing AI-powered video intelligence platform" at bounding box center [495, 102] width 451 height 85
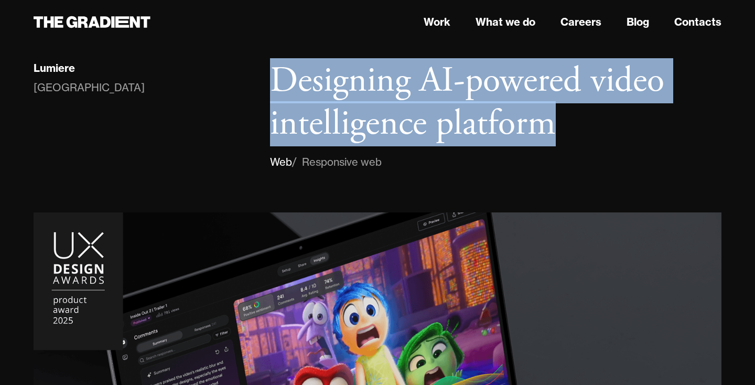
click at [413, 109] on h1 "Designing AI-powered video intelligence platform" at bounding box center [495, 102] width 451 height 85
click at [438, 132] on h1 "Designing AI-powered video intelligence platform" at bounding box center [495, 102] width 451 height 85
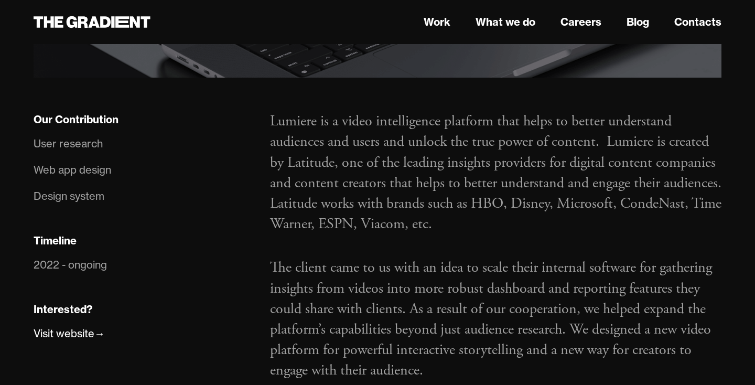
scroll to position [586, 0]
